Goal: Task Accomplishment & Management: Manage account settings

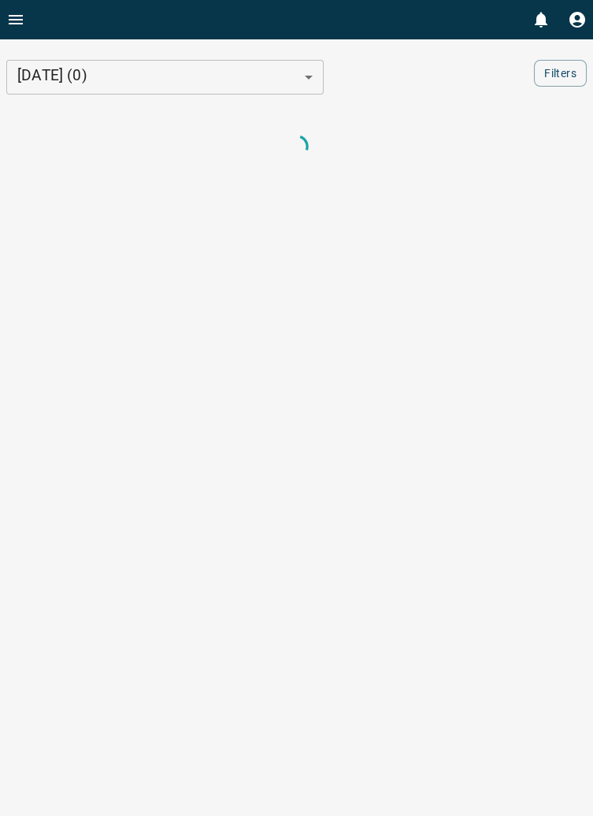
click at [19, 19] on icon "Open drawer" at bounding box center [16, 19] width 14 height 9
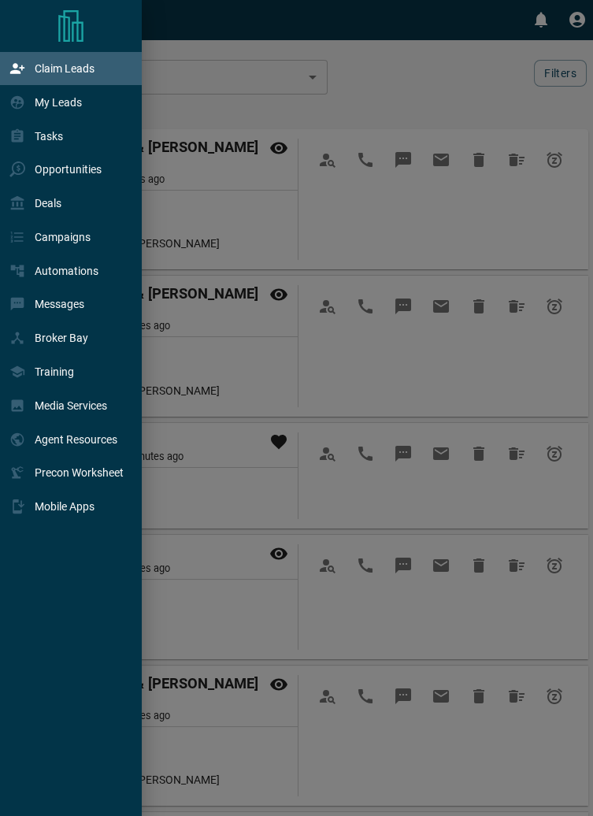
click at [73, 78] on div "Claim Leads" at bounding box center [51, 69] width 85 height 26
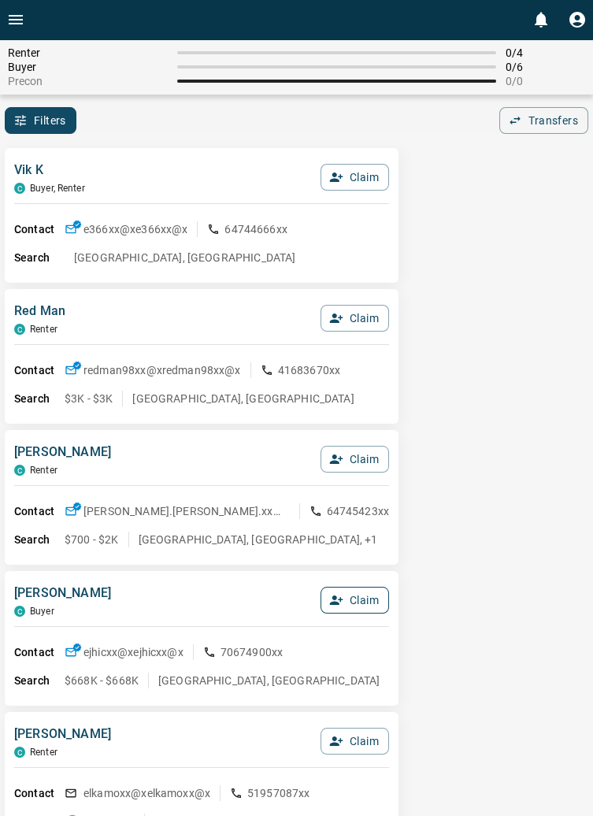
click at [382, 612] on button "Claim" at bounding box center [355, 600] width 69 height 27
click at [359, 610] on button "Confirm Claim" at bounding box center [333, 600] width 113 height 27
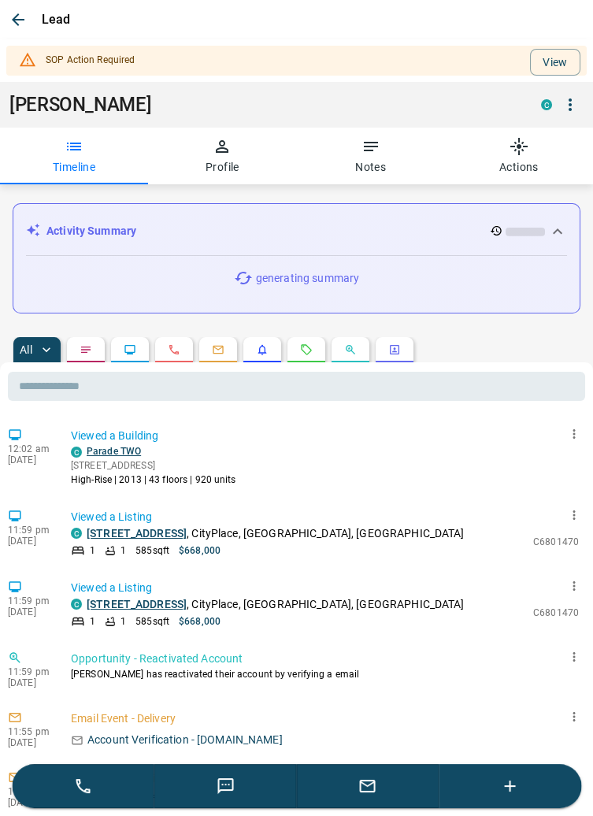
scroll to position [124, 0]
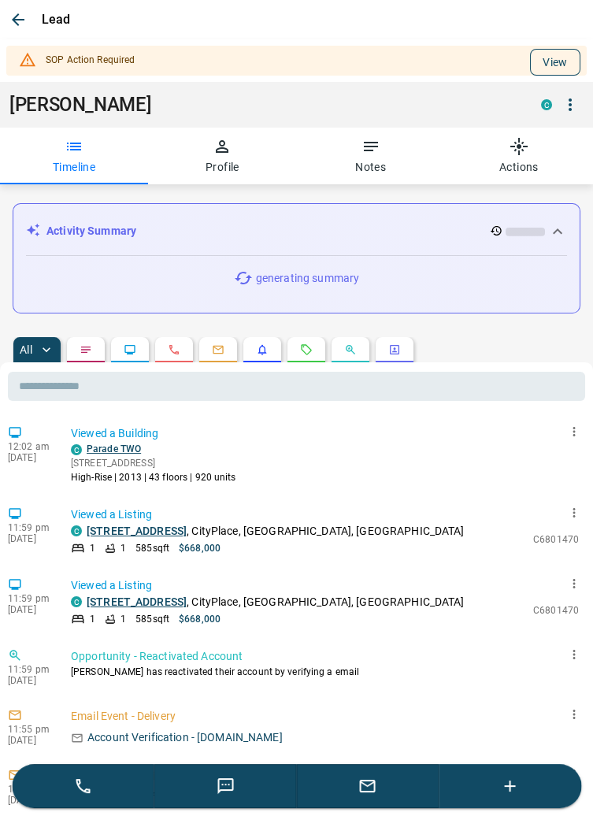
click at [556, 61] on button "View" at bounding box center [555, 62] width 50 height 27
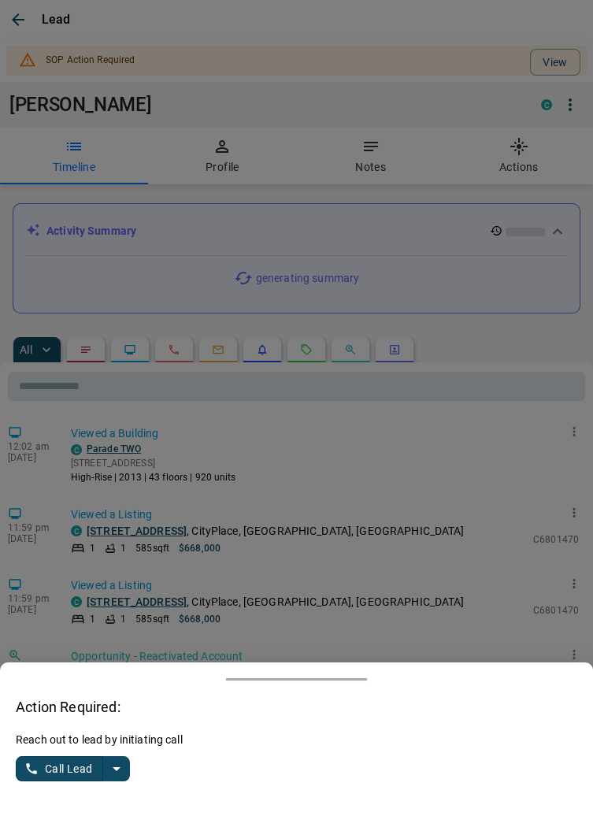
click at [126, 771] on button "split button" at bounding box center [116, 768] width 27 height 25
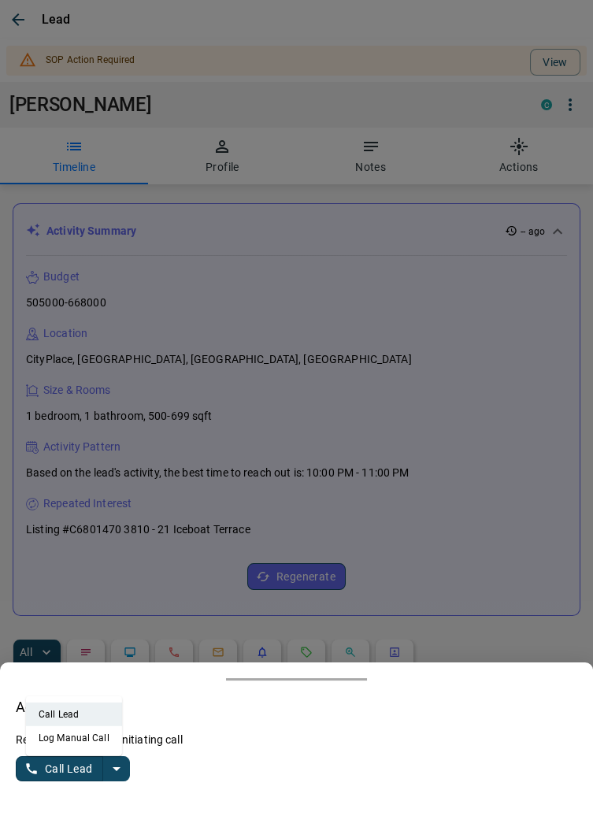
click at [90, 738] on li "Log Manual Call" at bounding box center [74, 738] width 96 height 24
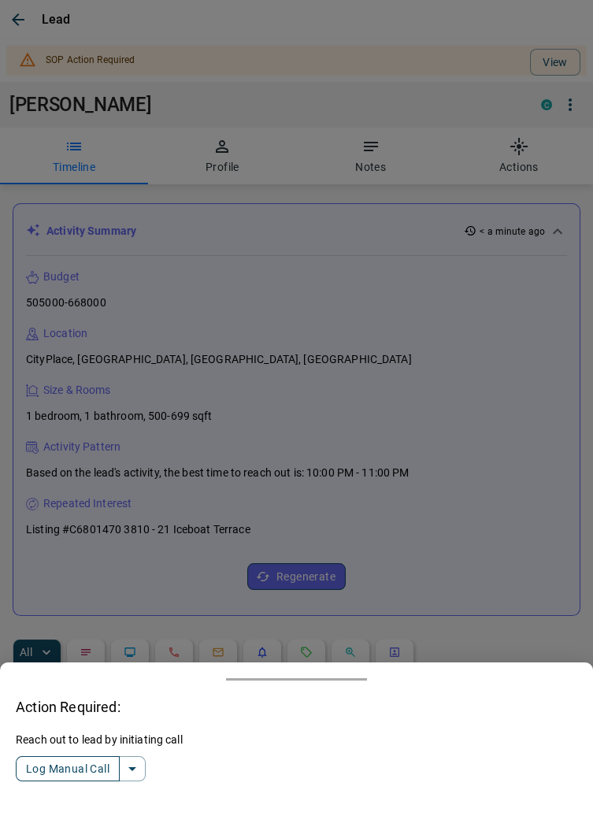
click at [50, 768] on button "Log Manual Call" at bounding box center [68, 768] width 104 height 25
click at [37, 765] on button "Yes" at bounding box center [32, 769] width 32 height 24
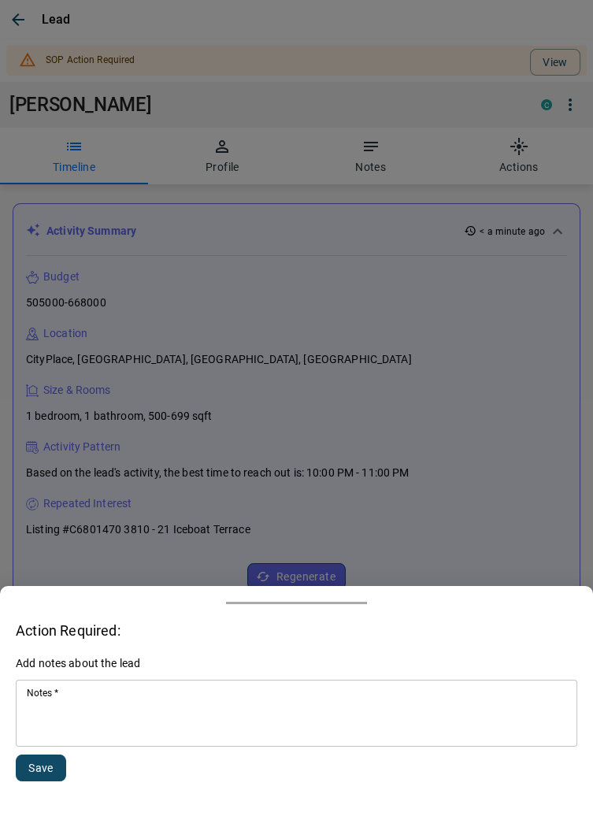
click at [152, 710] on textarea "Notes   *" at bounding box center [297, 714] width 540 height 54
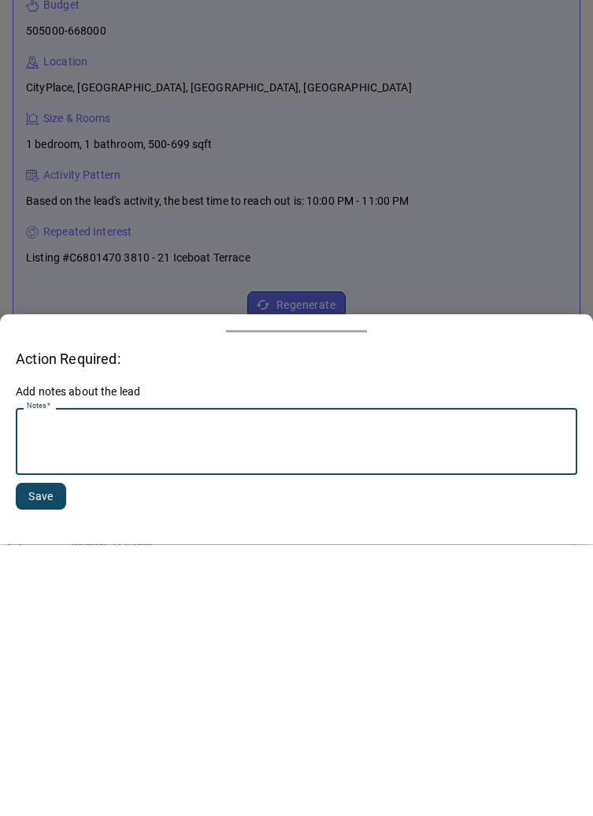
scroll to position [169, 0]
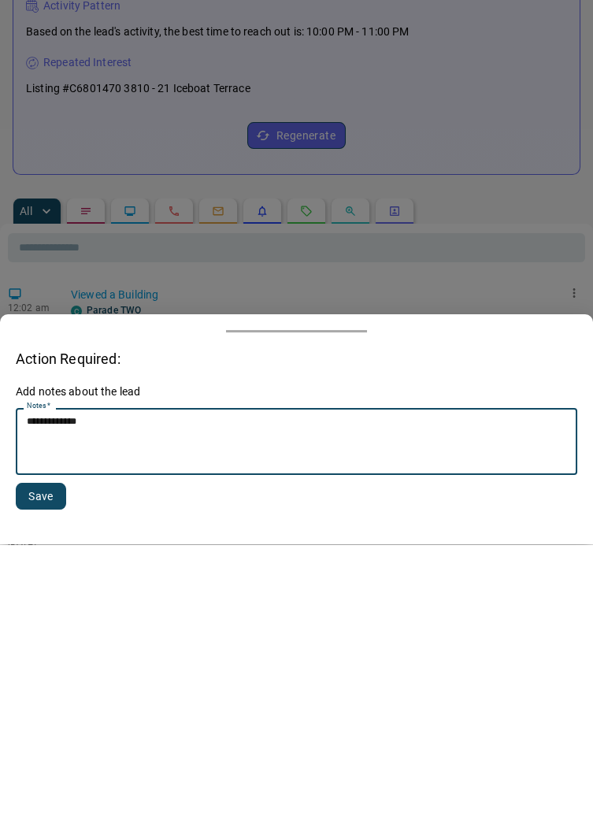
click at [111, 693] on textarea "**********" at bounding box center [297, 714] width 540 height 54
type textarea "**********"
click at [60, 756] on button "Save" at bounding box center [41, 768] width 50 height 27
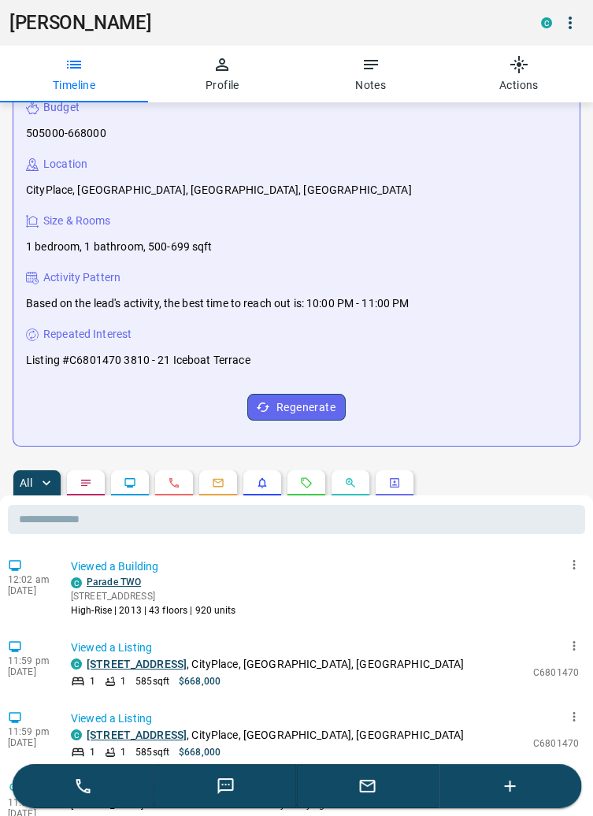
scroll to position [0, 0]
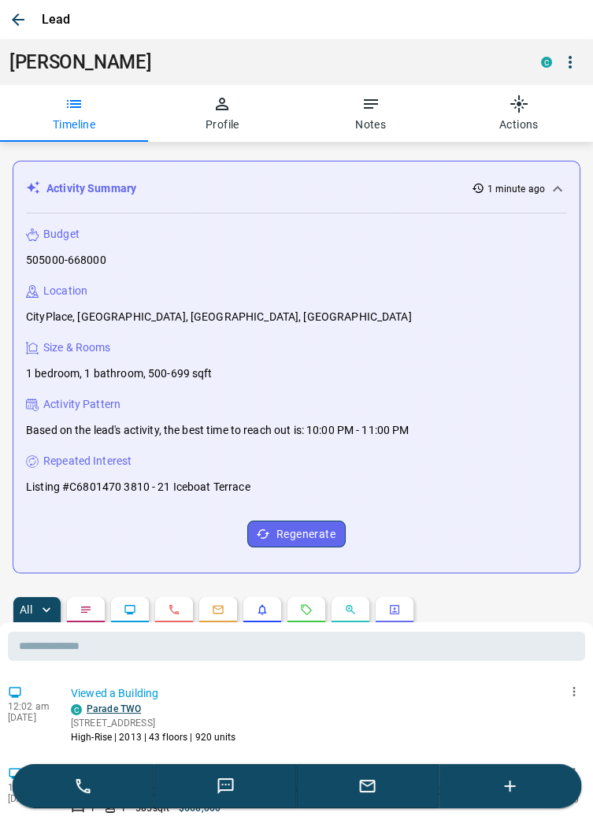
click at [20, 18] on icon "button" at bounding box center [18, 19] width 19 height 19
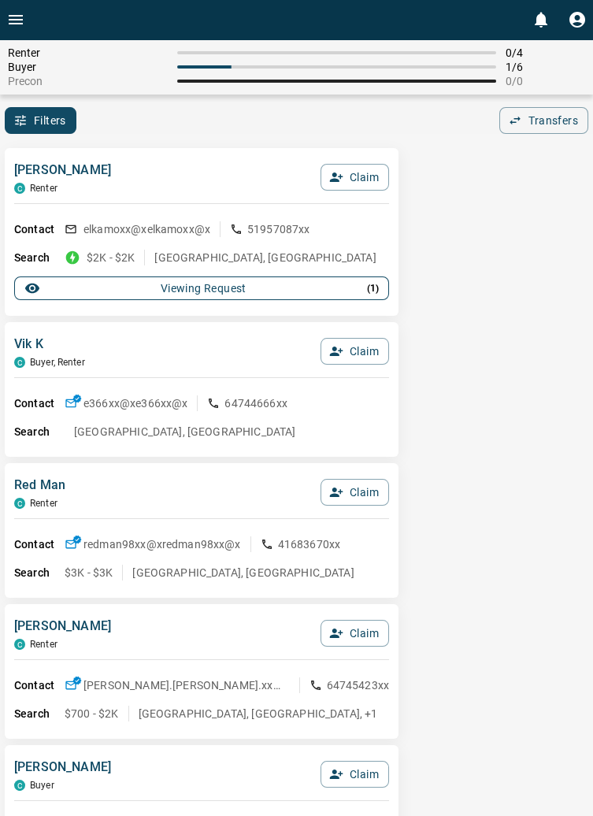
click at [377, 288] on p "( 1 )" at bounding box center [373, 288] width 12 height 14
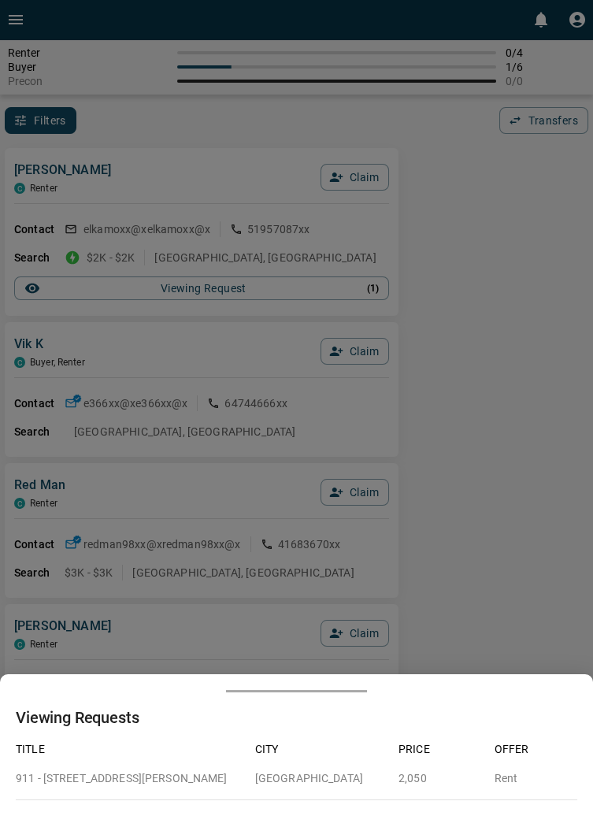
click at [529, 328] on div at bounding box center [296, 408] width 593 height 816
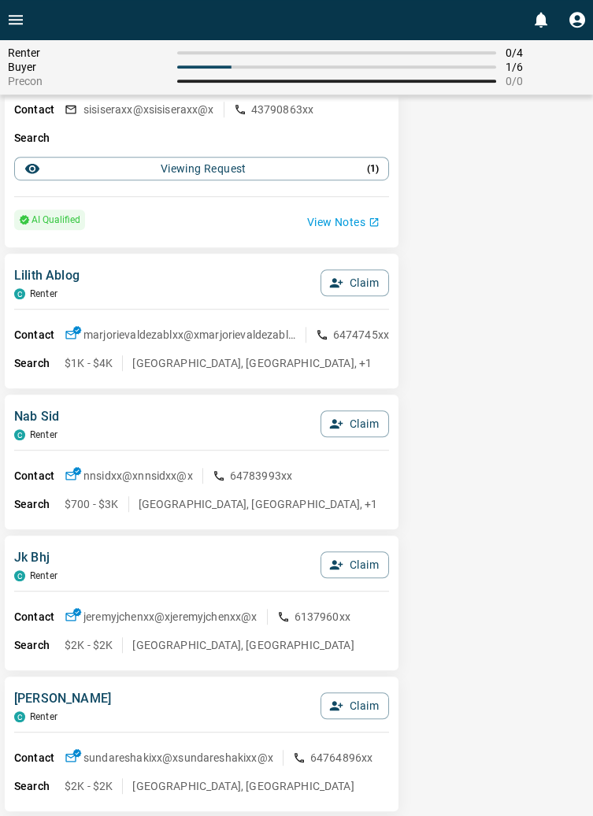
scroll to position [1987, 0]
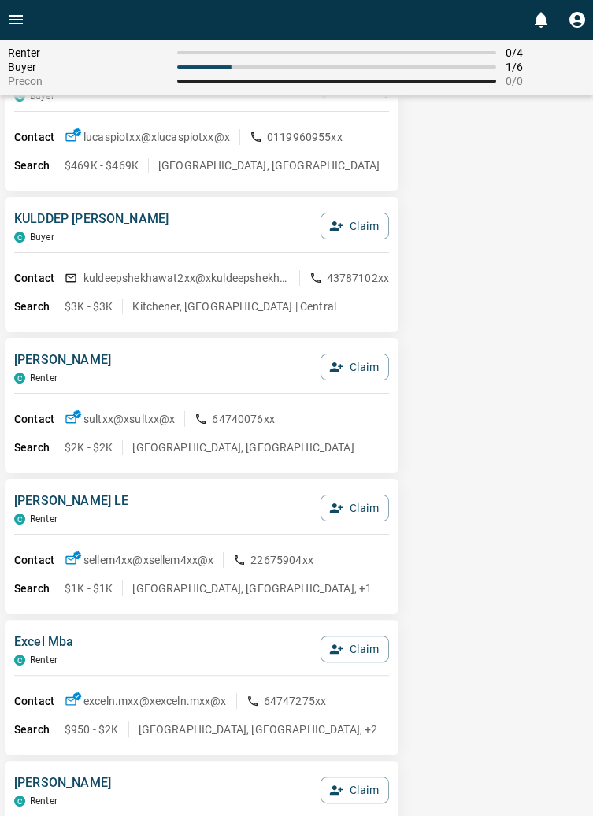
scroll to position [0, 0]
